Goal: Information Seeking & Learning: Learn about a topic

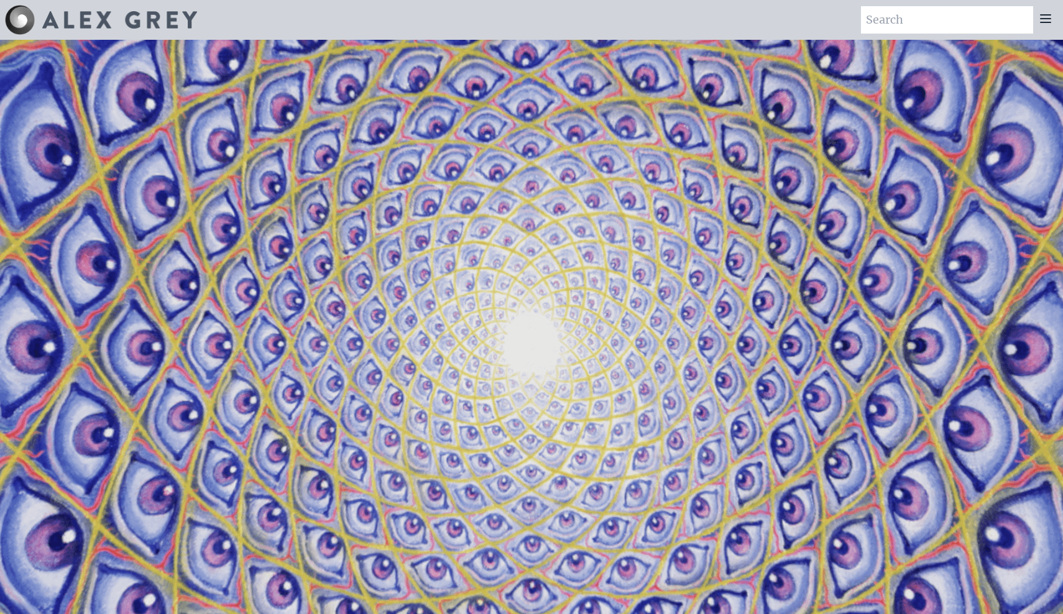
click at [1045, 22] on icon at bounding box center [1046, 18] width 10 height 7
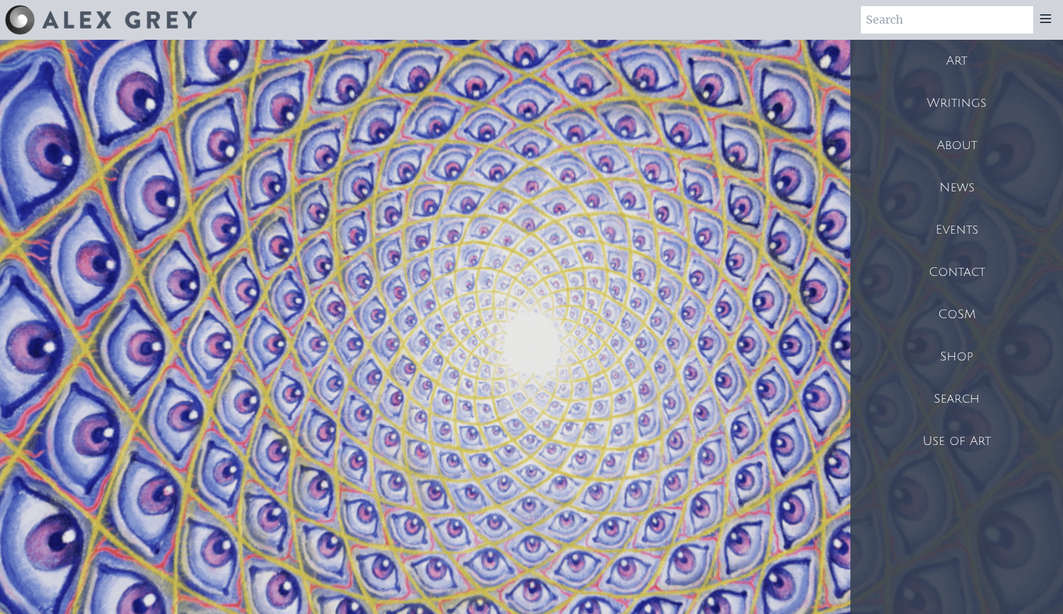
click at [958, 316] on div "CoSM" at bounding box center [957, 315] width 213 height 42
click at [947, 433] on div "Use of Art" at bounding box center [957, 441] width 213 height 42
click at [960, 316] on div "CoSM" at bounding box center [957, 315] width 213 height 42
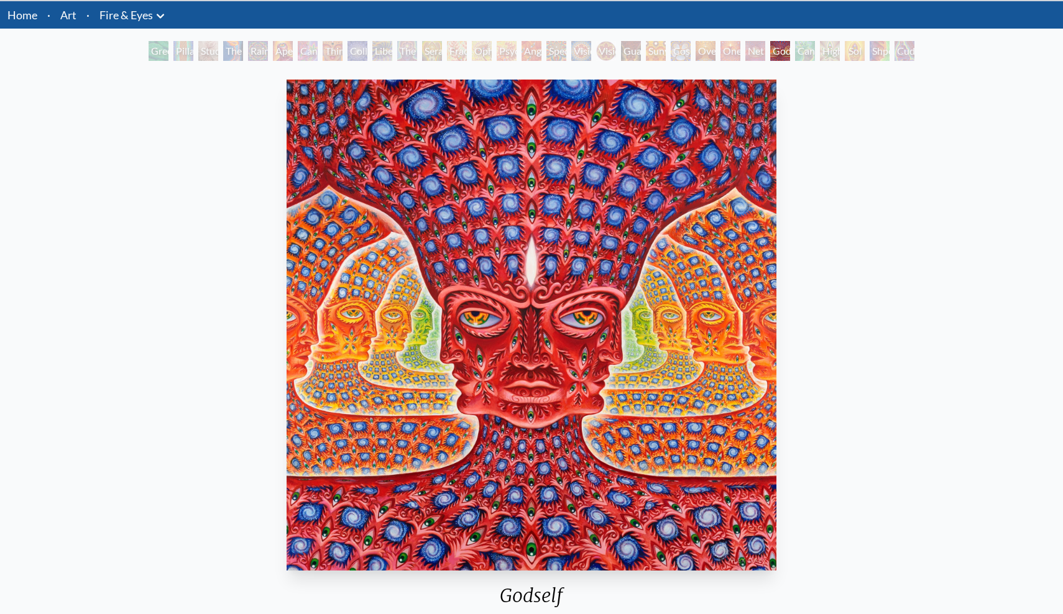
scroll to position [40, 0]
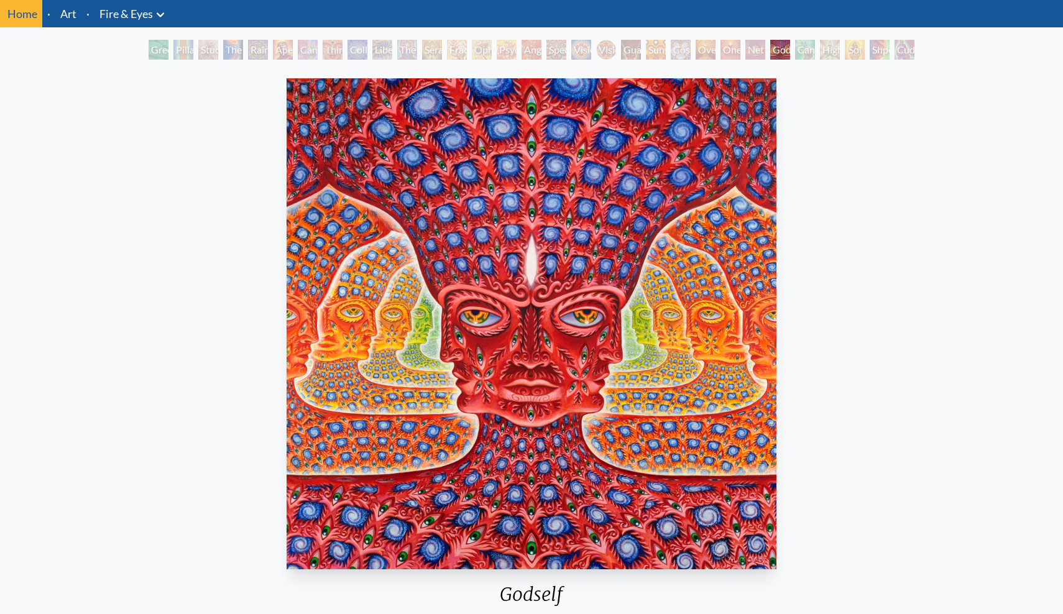
click at [467, 50] on div "Fractal Eyes" at bounding box center [457, 50] width 20 height 20
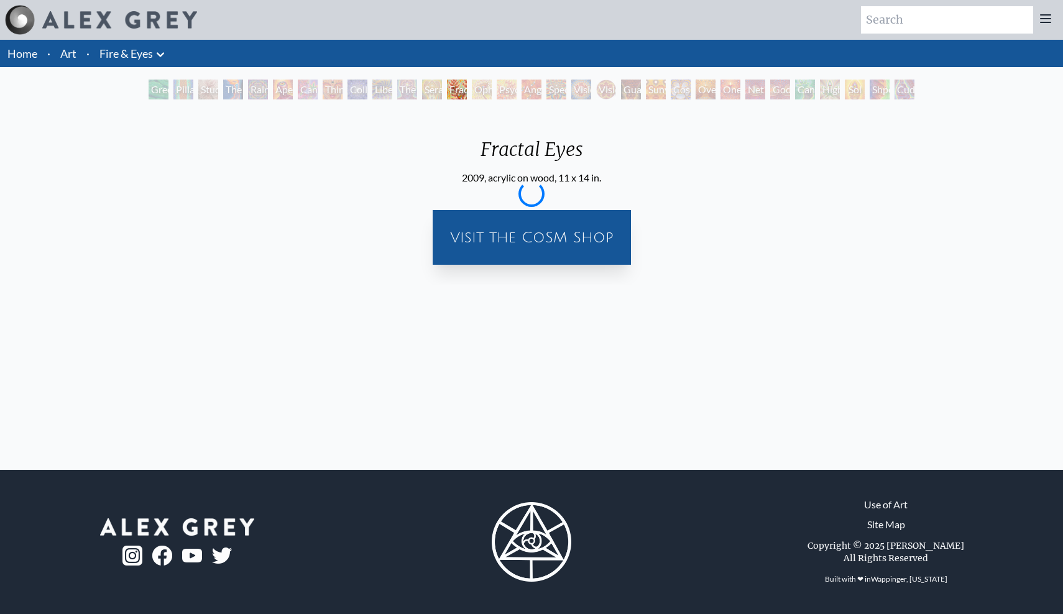
scroll to position [0, 0]
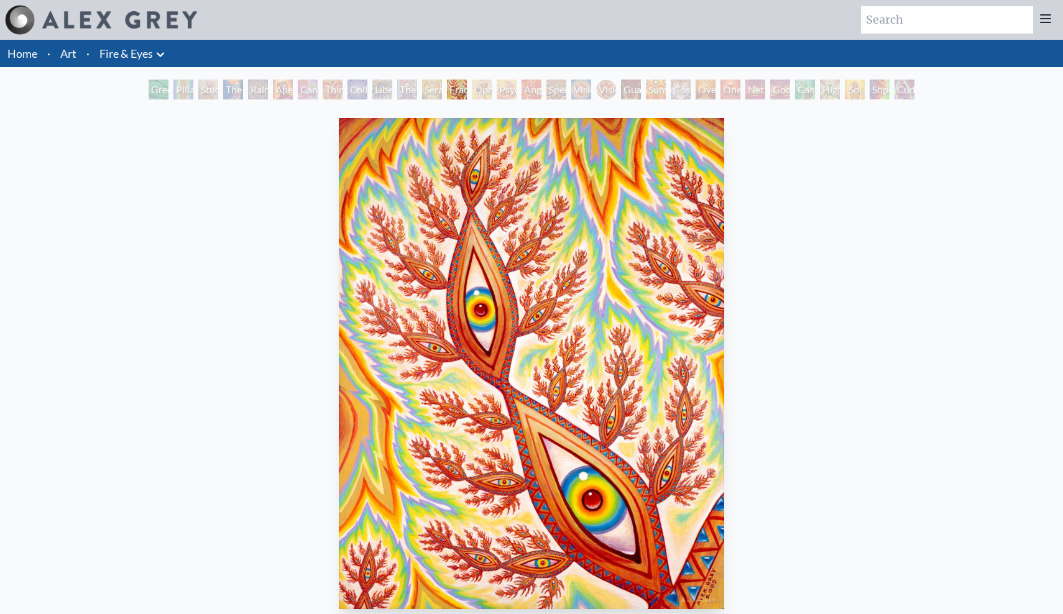
click at [904, 92] on div "Cuddle" at bounding box center [905, 90] width 20 height 20
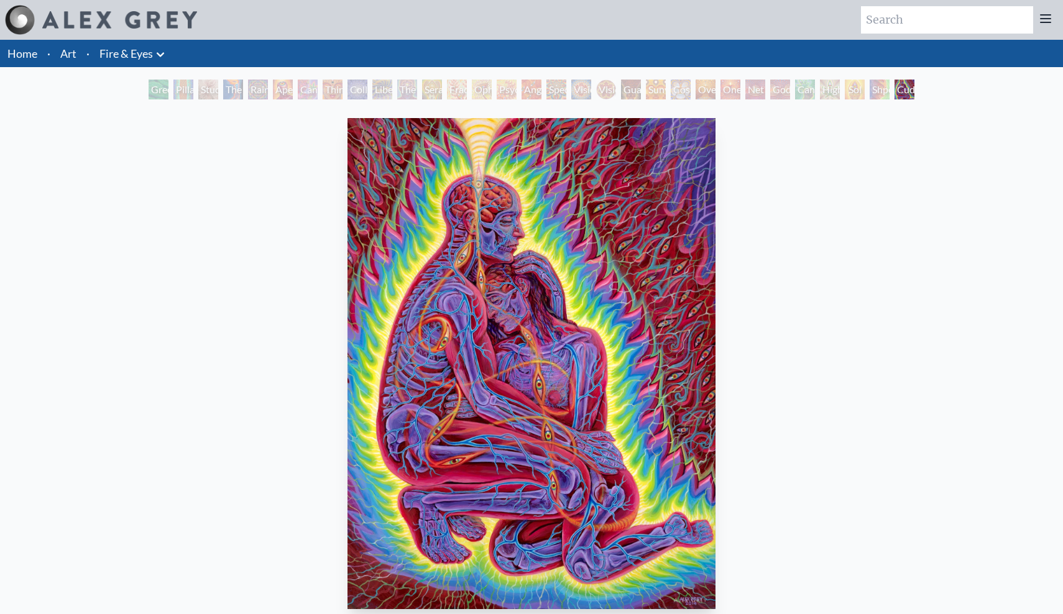
click at [359, 88] on div "Collective Vision" at bounding box center [358, 90] width 20 height 20
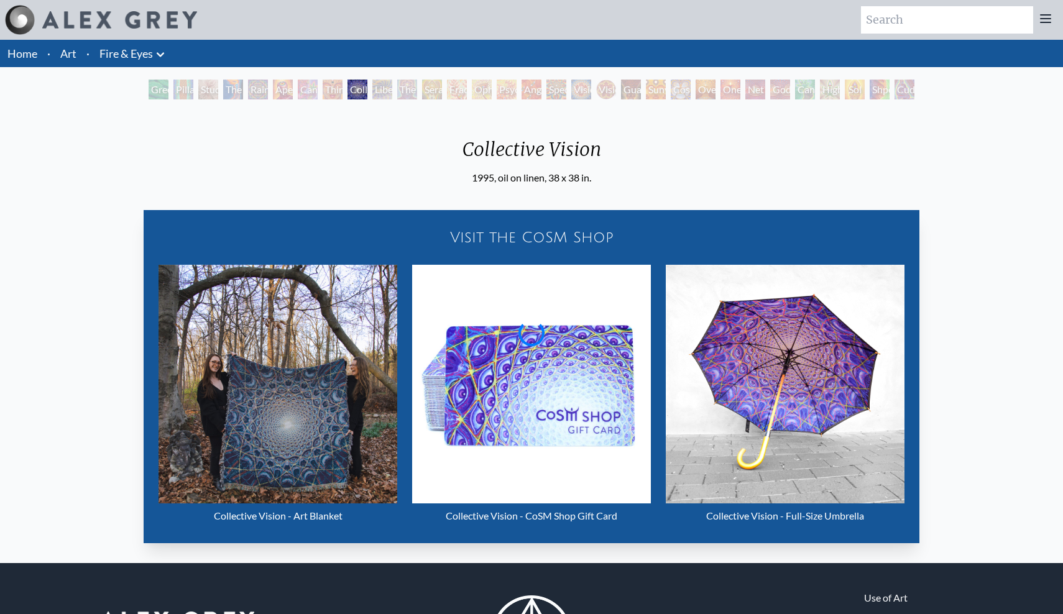
click at [708, 99] on div "Oversoul" at bounding box center [706, 90] width 20 height 20
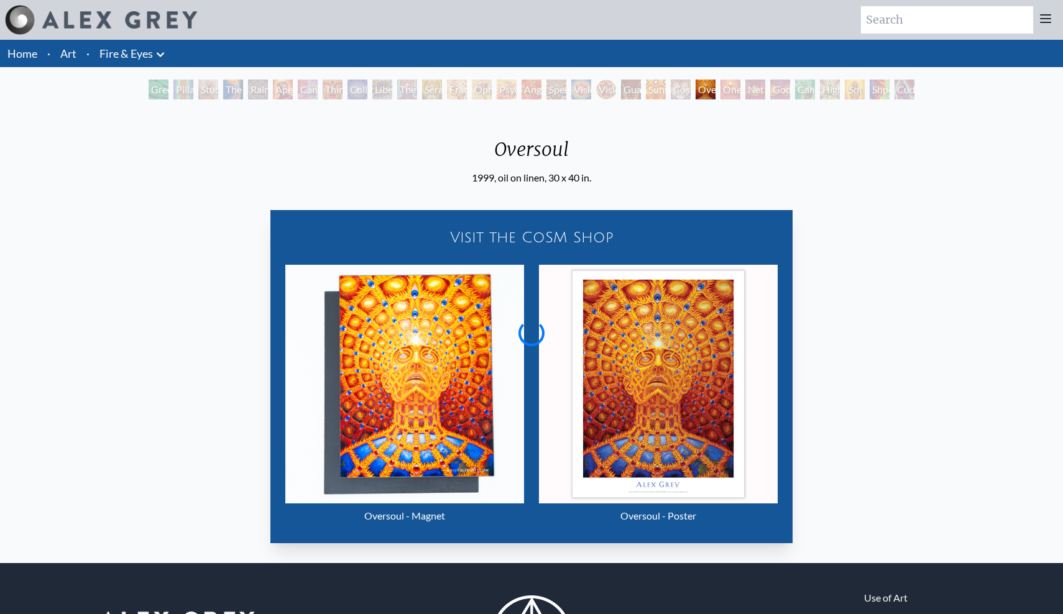
click at [729, 94] on div "One" at bounding box center [731, 90] width 20 height 20
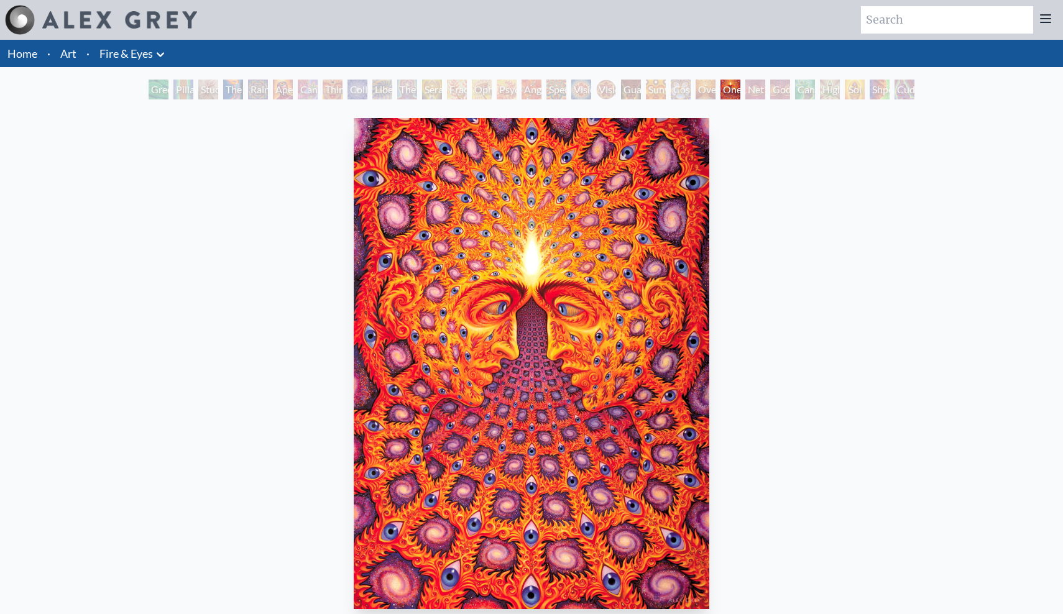
click at [756, 92] on div "Net of Being" at bounding box center [756, 90] width 20 height 20
